Goal: Find specific page/section: Find specific page/section

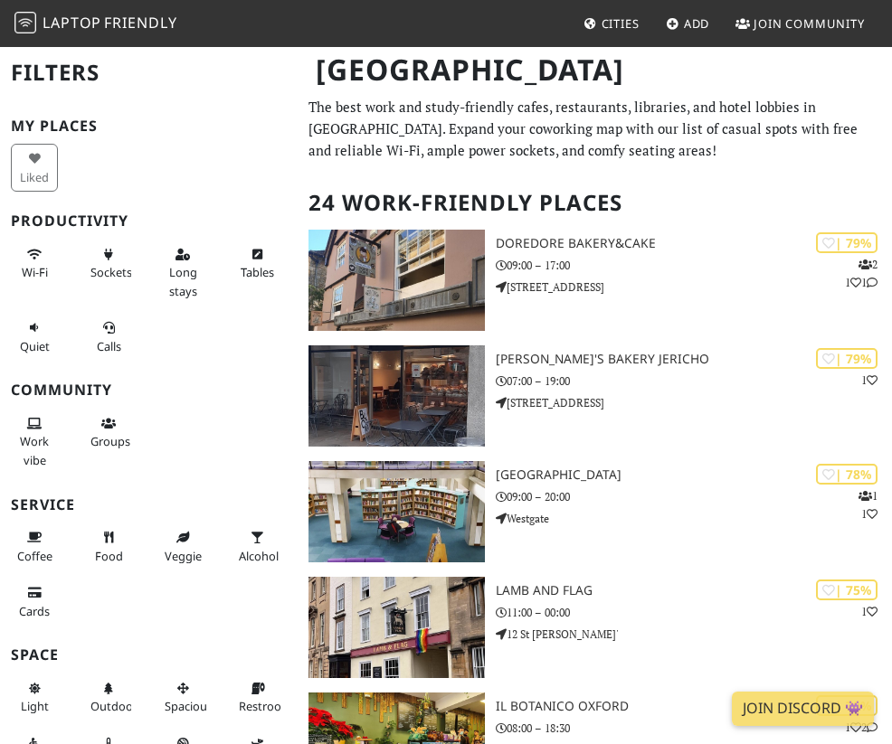
click at [34, 25] on img at bounding box center [25, 23] width 22 height 22
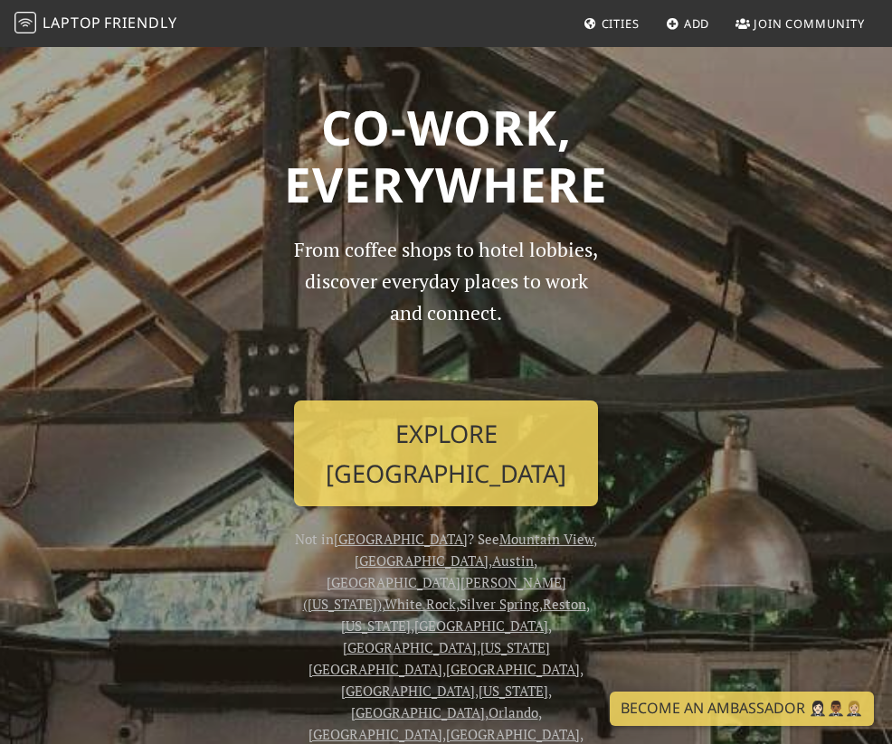
click at [611, 24] on span "Cities" at bounding box center [620, 23] width 38 height 16
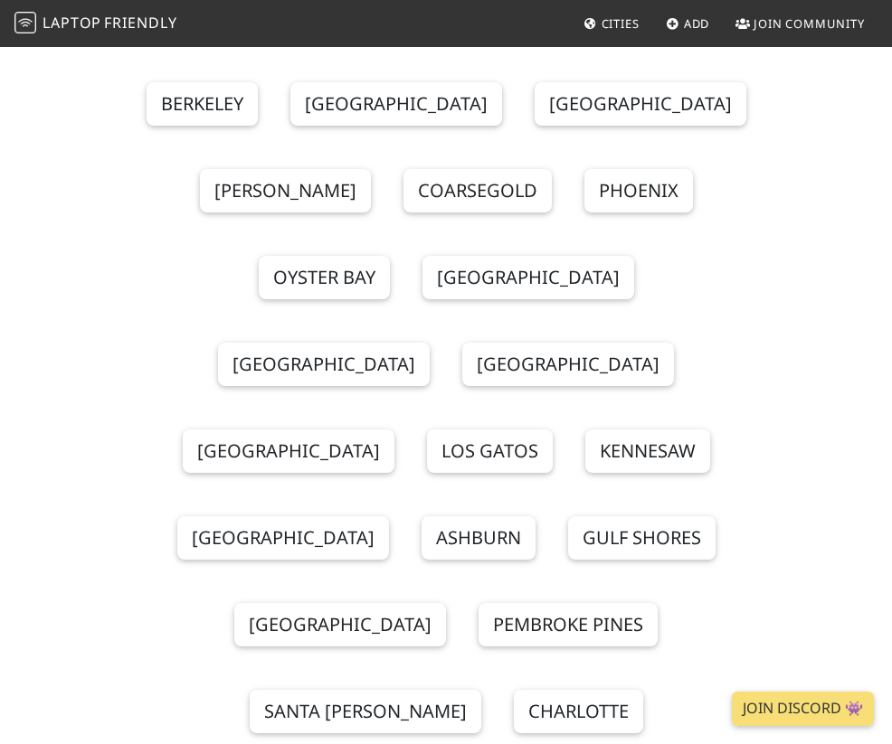
scroll to position [9866, 0]
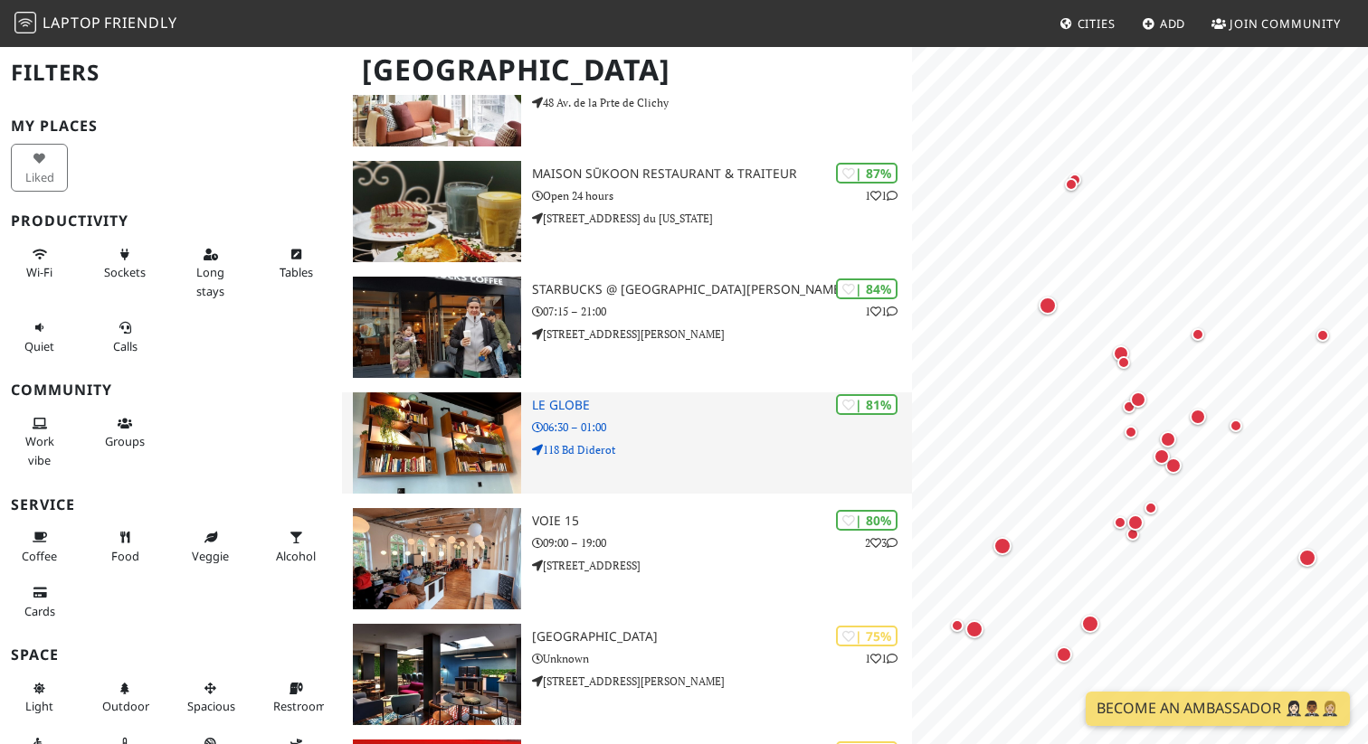
scroll to position [231, 0]
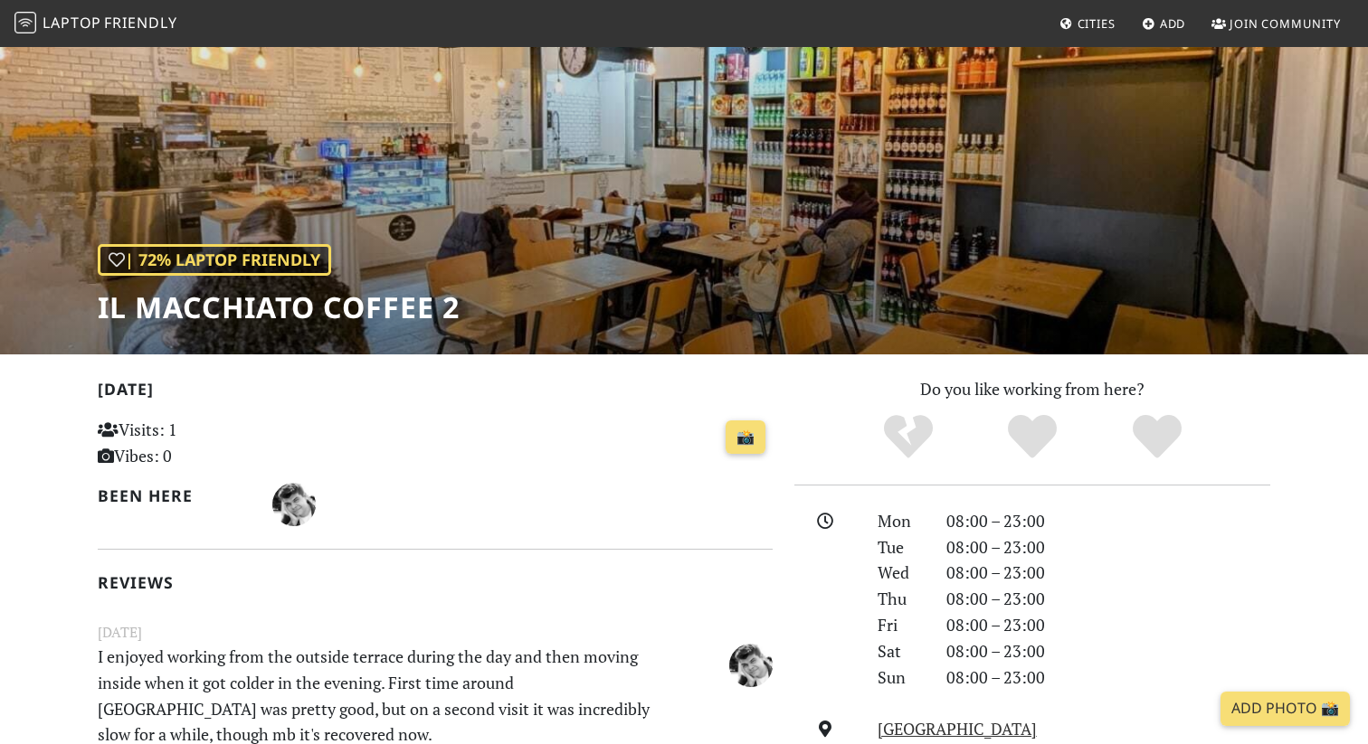
scroll to position [69, 0]
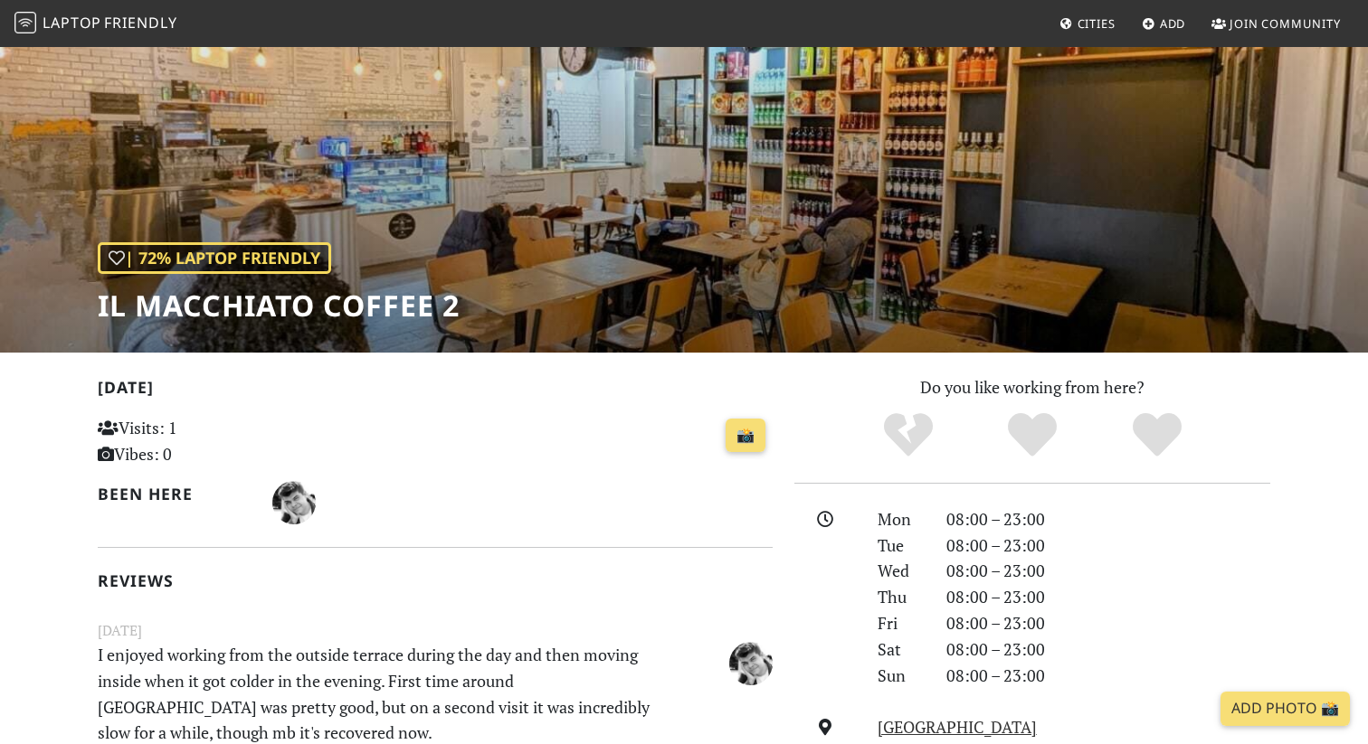
click at [260, 311] on h1 "Il Macchiato coffee 2" at bounding box center [279, 306] width 362 height 34
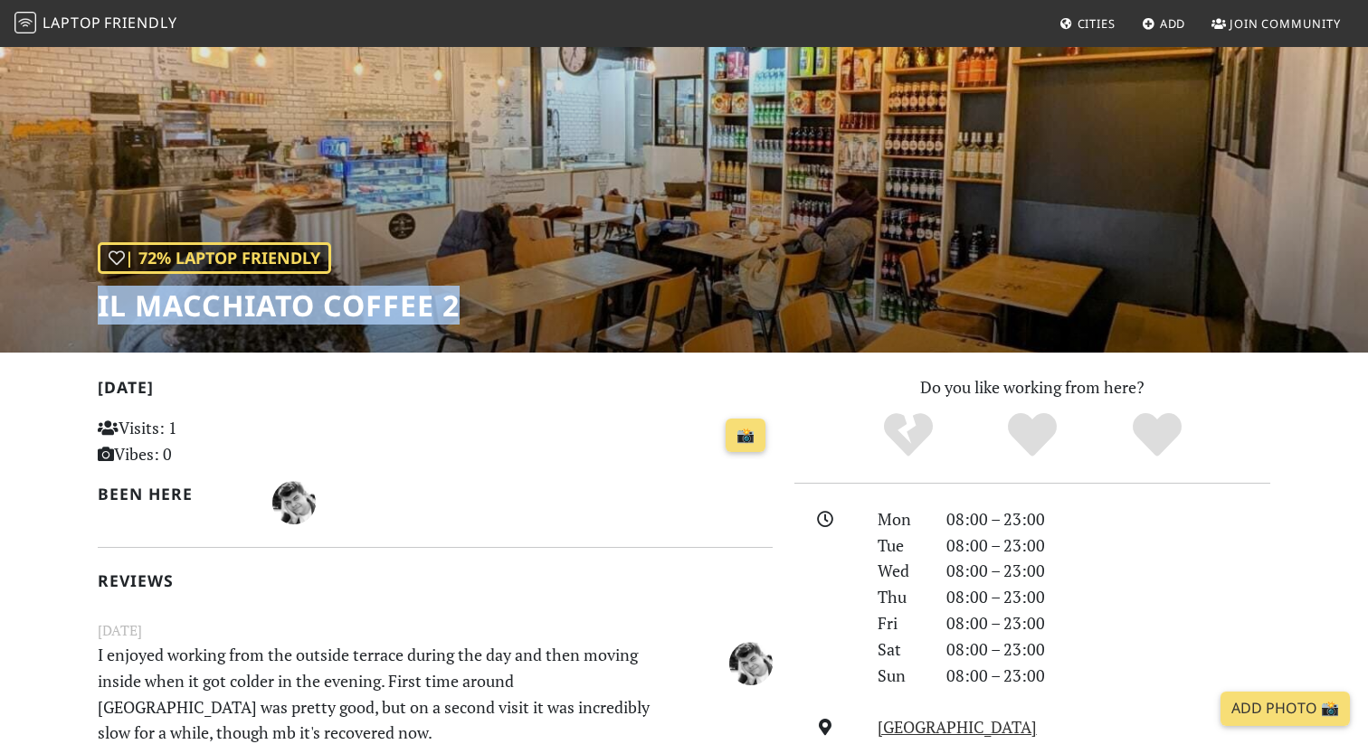
click at [260, 311] on h1 "Il Macchiato coffee 2" at bounding box center [279, 306] width 362 height 34
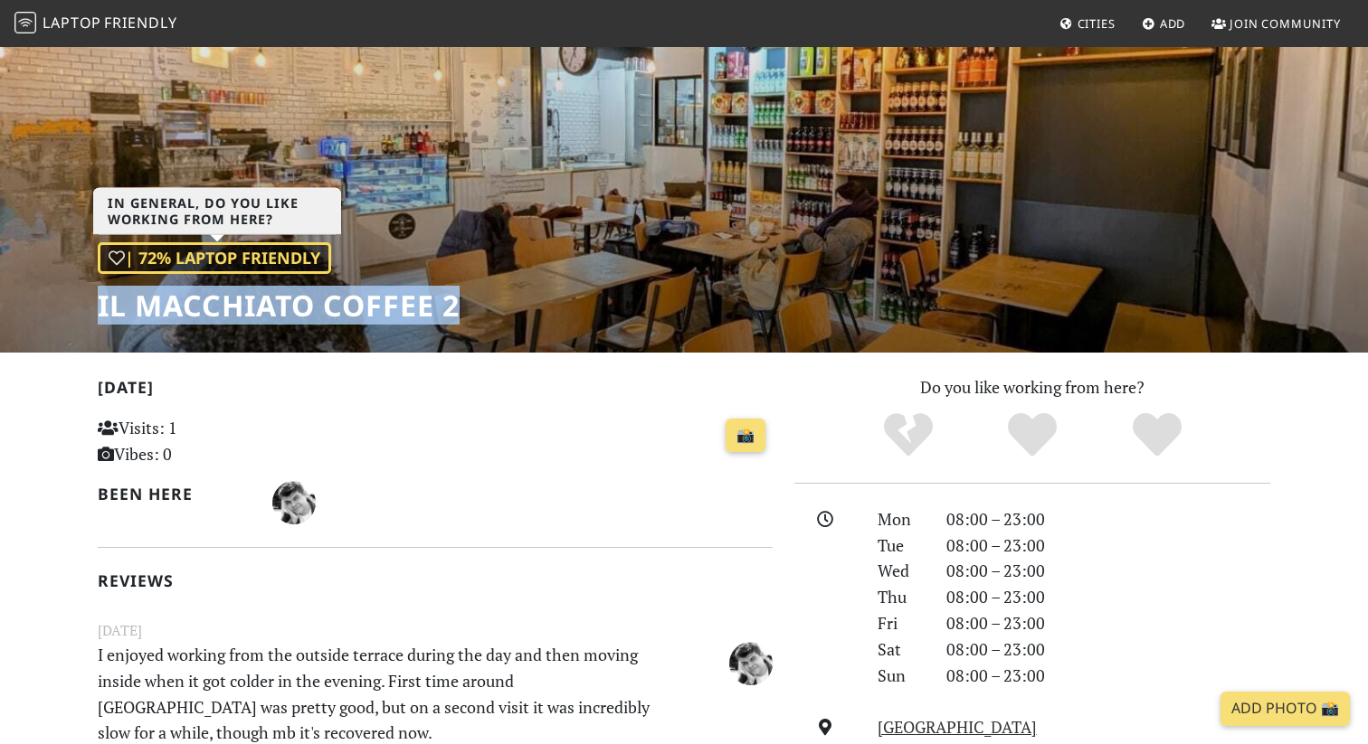
copy div "Il Macchiato coffee 2"
